Goal: Transaction & Acquisition: Purchase product/service

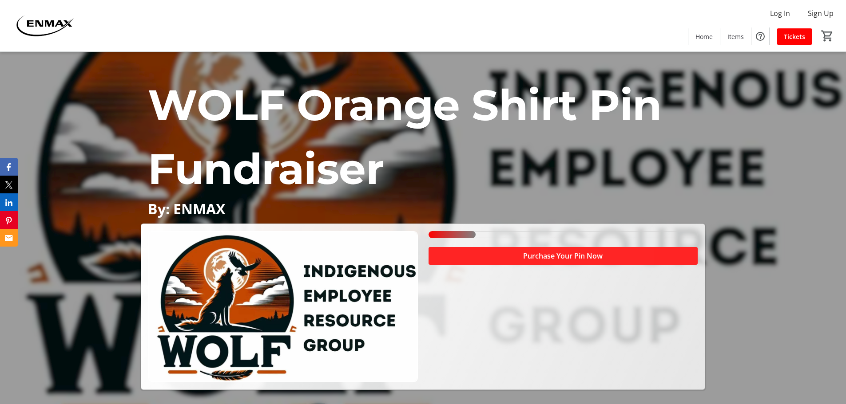
click at [578, 259] on span "Purchase Your Pin Now" at bounding box center [562, 256] width 79 height 11
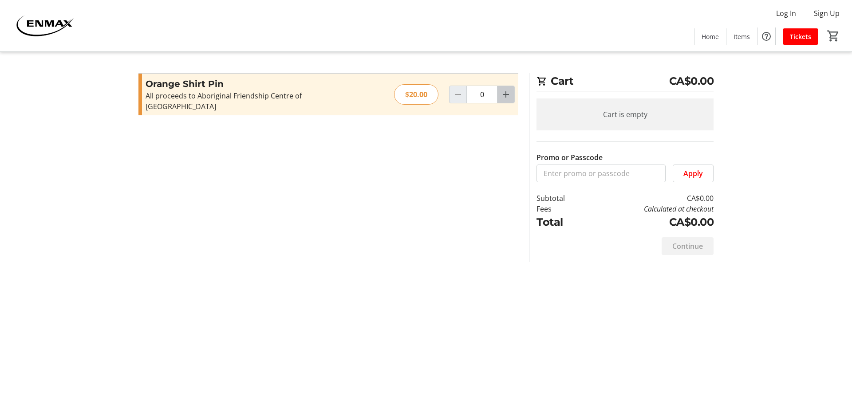
click at [511, 89] on mat-icon "Increment by one" at bounding box center [506, 94] width 11 height 11
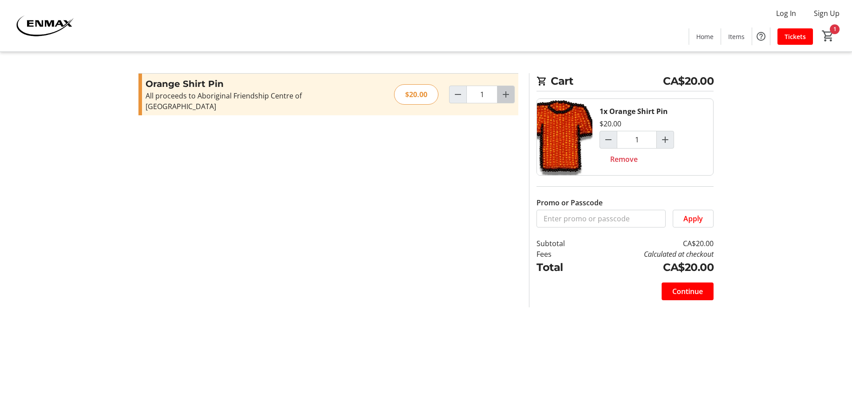
click at [511, 89] on mat-icon "Increment by one" at bounding box center [506, 94] width 11 height 11
type input "2"
click at [459, 89] on mat-icon "Decrement by one" at bounding box center [458, 94] width 11 height 11
type input "1"
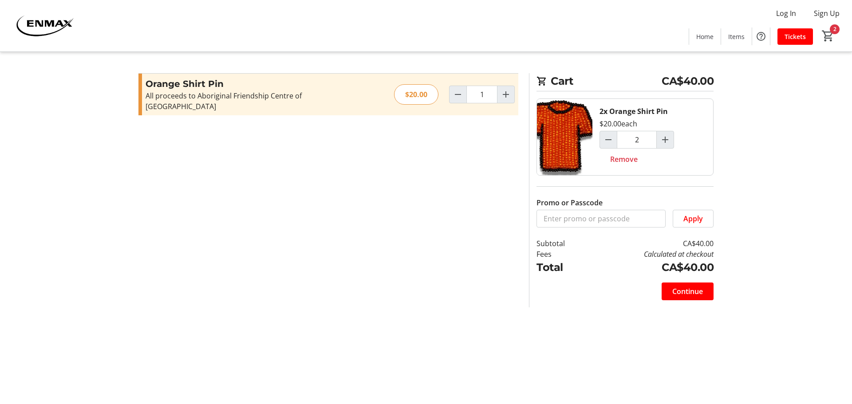
type input "1"
click at [684, 291] on span "Continue" at bounding box center [688, 291] width 31 height 11
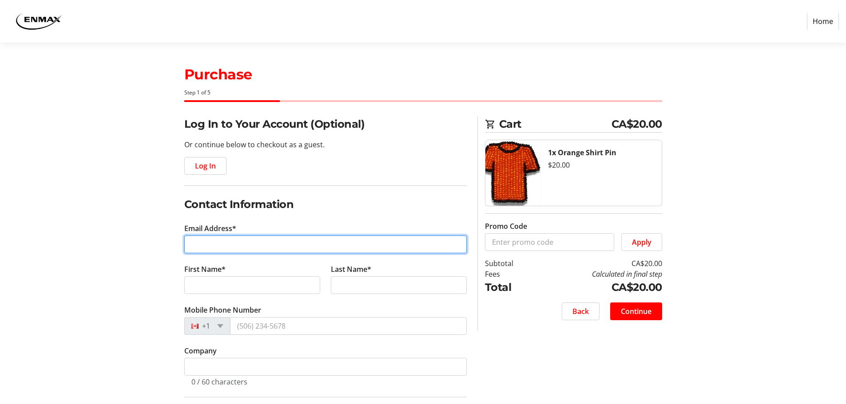
click at [253, 240] on input "Email Address*" at bounding box center [325, 245] width 282 height 18
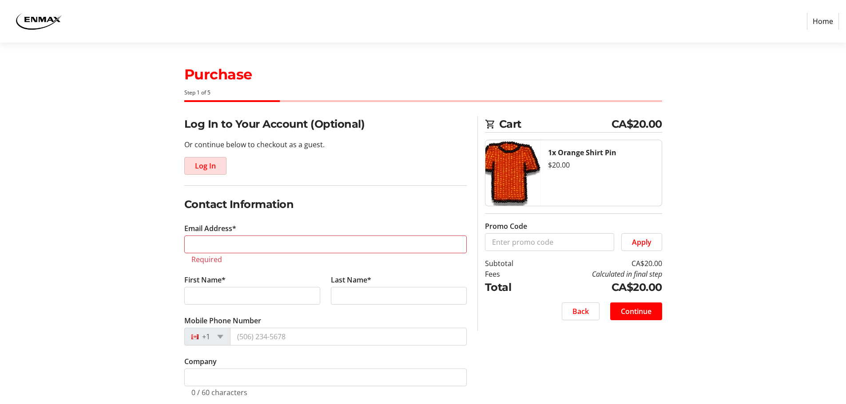
click at [203, 169] on span "Log In" at bounding box center [205, 166] width 21 height 11
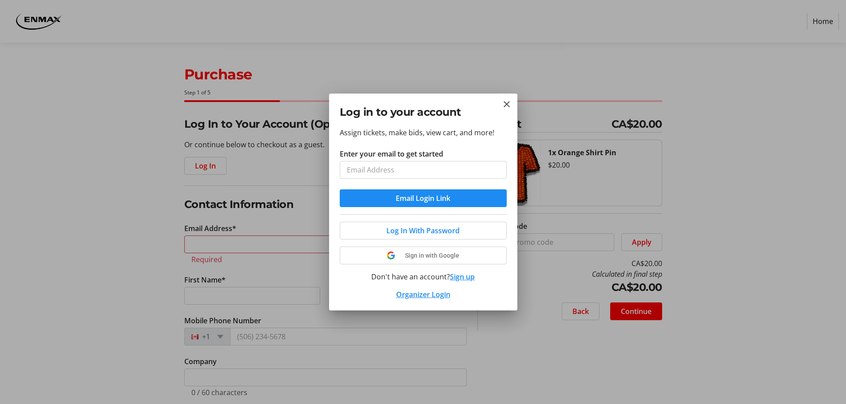
click at [382, 169] on input "Enter your email to get started" at bounding box center [423, 170] width 167 height 18
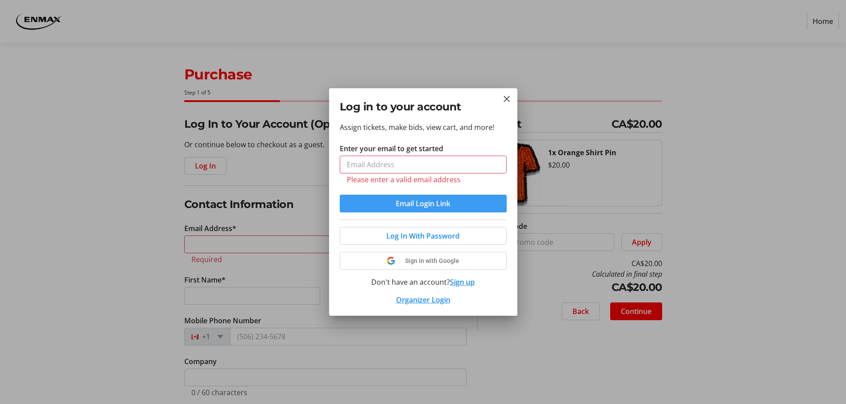
click at [382, 195] on span "submit" at bounding box center [423, 203] width 167 height 21
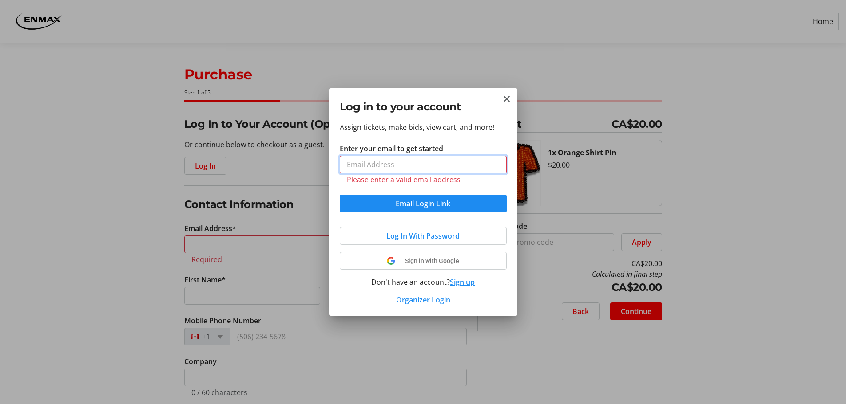
click at [369, 165] on input "Enter your email to get started" at bounding box center [423, 165] width 167 height 18
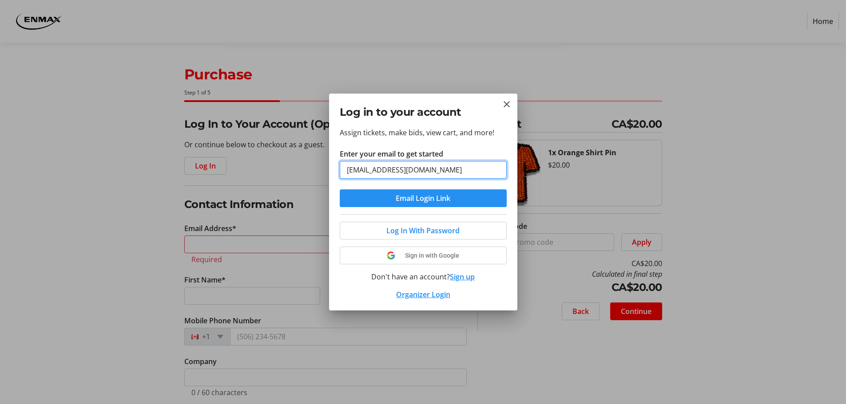
type input "[EMAIL_ADDRESS][DOMAIN_NAME]"
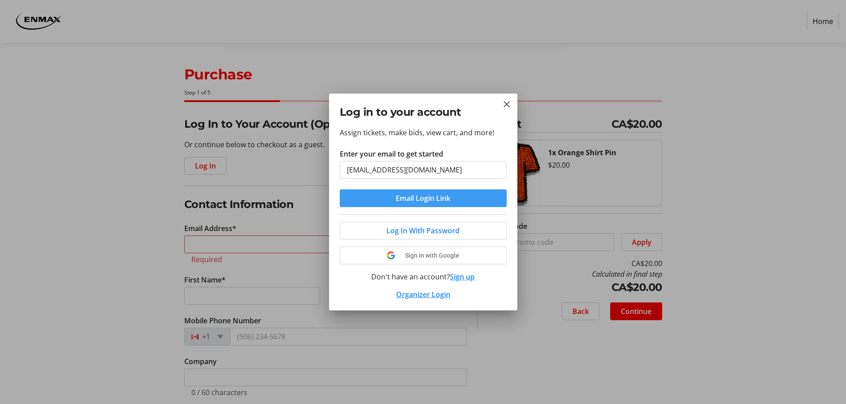
click at [400, 202] on span "Email Login Link" at bounding box center [423, 198] width 55 height 11
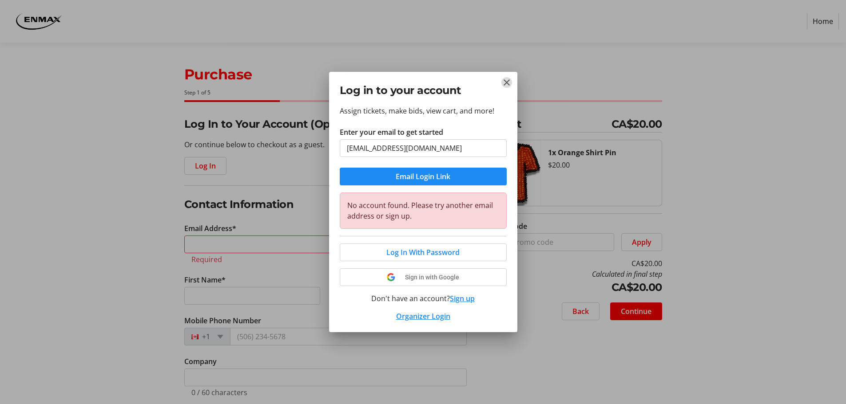
click at [505, 82] on mat-icon "Close" at bounding box center [506, 82] width 11 height 11
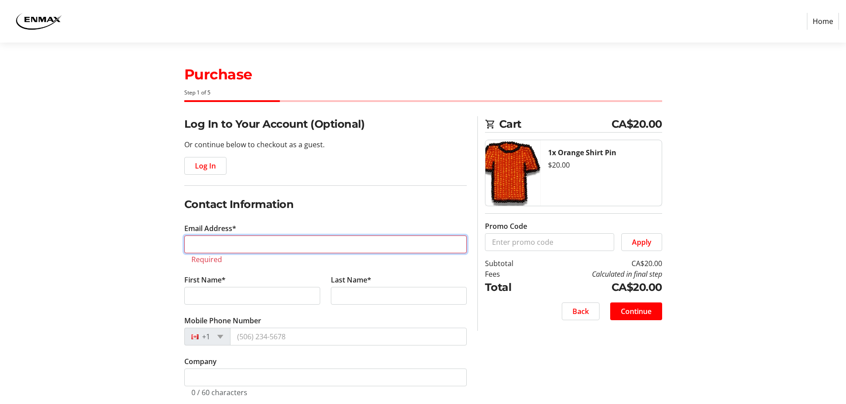
click at [253, 243] on input "Email Address*" at bounding box center [325, 245] width 282 height 18
